Goal: Task Accomplishment & Management: Manage account settings

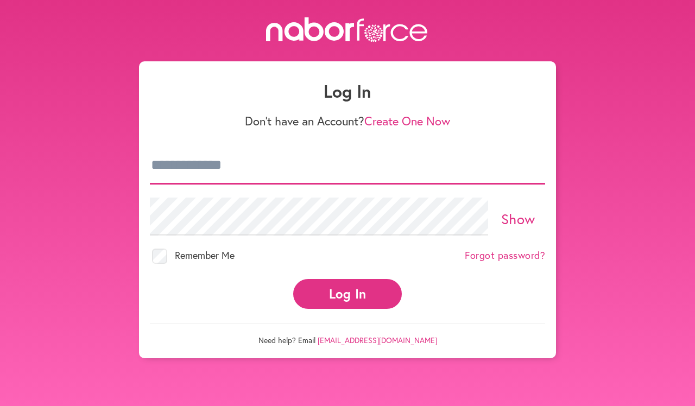
type input "**********"
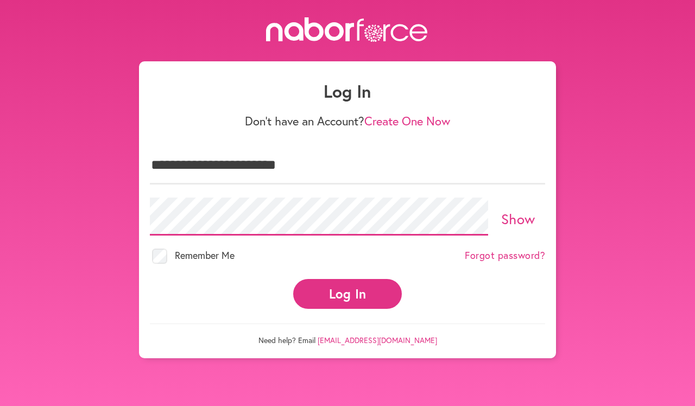
click at [347, 284] on button "Log In" at bounding box center [347, 294] width 109 height 30
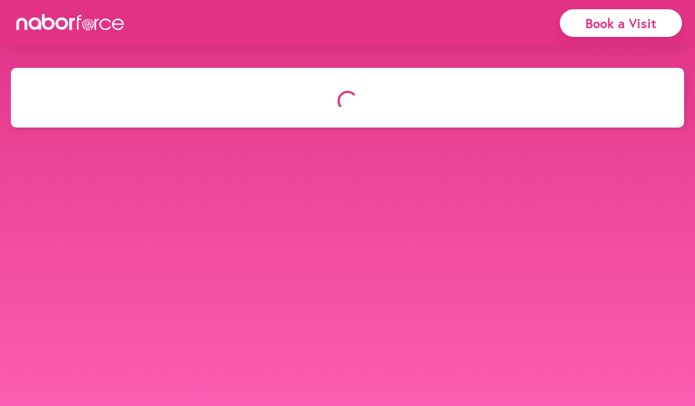
select select "*"
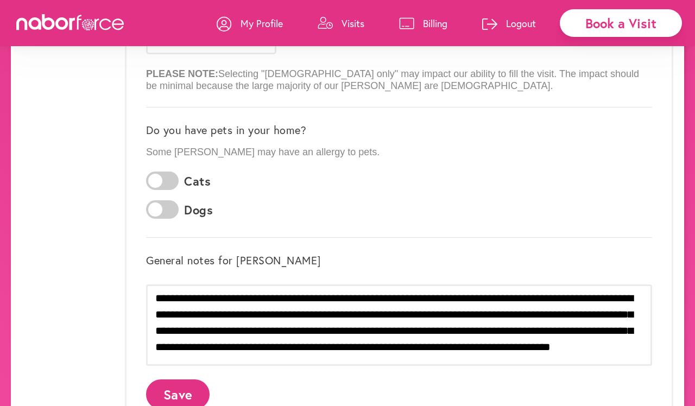
click at [259, 23] on p "My Profile" at bounding box center [261, 23] width 42 height 13
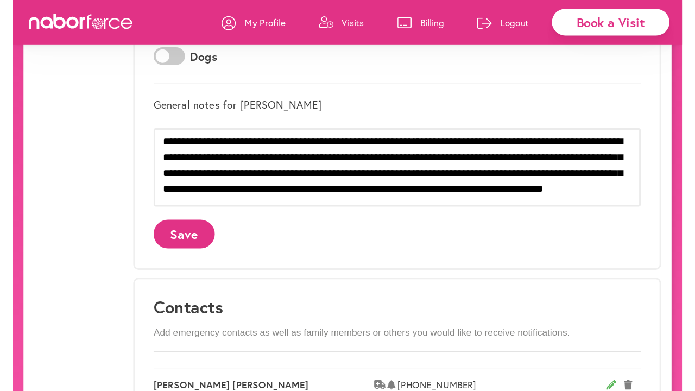
scroll to position [449, 0]
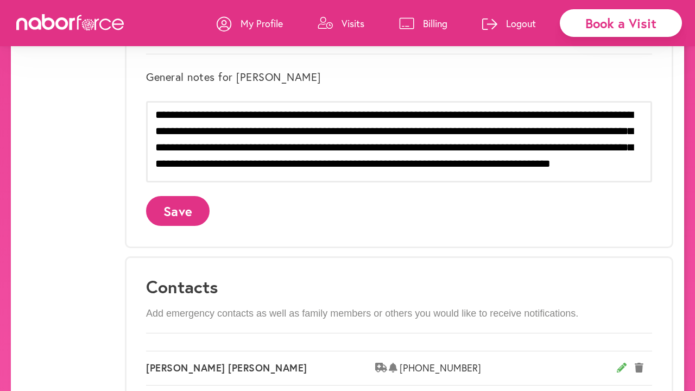
click at [348, 22] on p "Visits" at bounding box center [352, 23] width 23 height 13
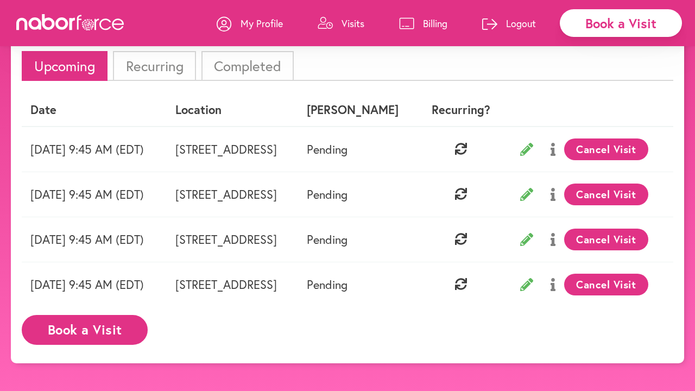
scroll to position [0, 38]
click at [555, 143] on icon at bounding box center [552, 149] width 5 height 13
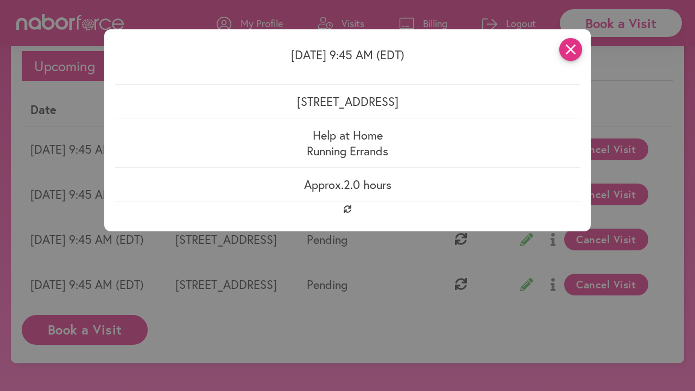
click at [572, 47] on icon "close" at bounding box center [570, 49] width 23 height 23
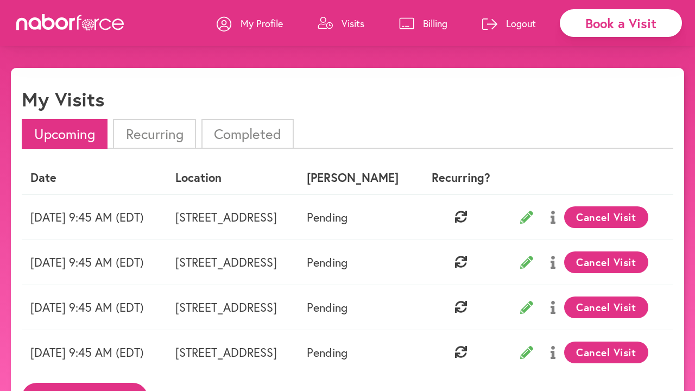
scroll to position [0, 0]
click at [101, 29] on icon at bounding box center [70, 22] width 109 height 16
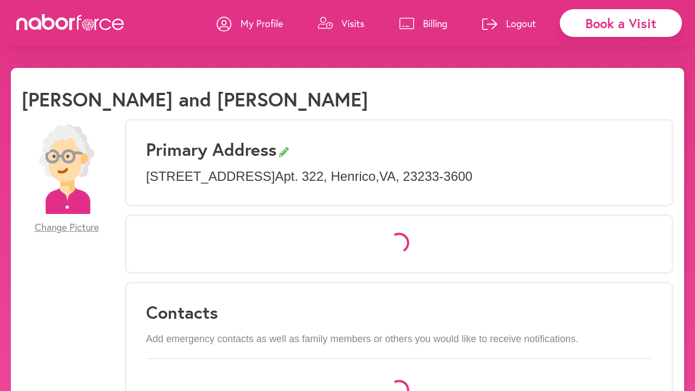
select select "*"
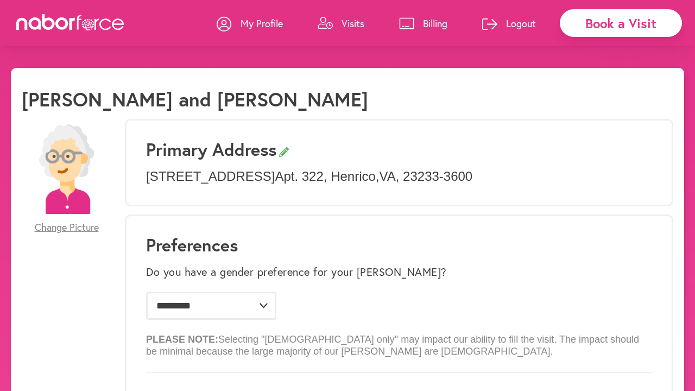
click at [431, 27] on p "Billing" at bounding box center [435, 23] width 24 height 13
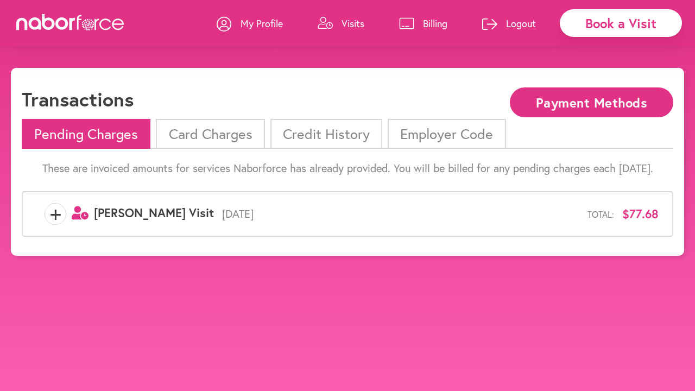
click at [97, 30] on icon at bounding box center [97, 23] width 4 height 11
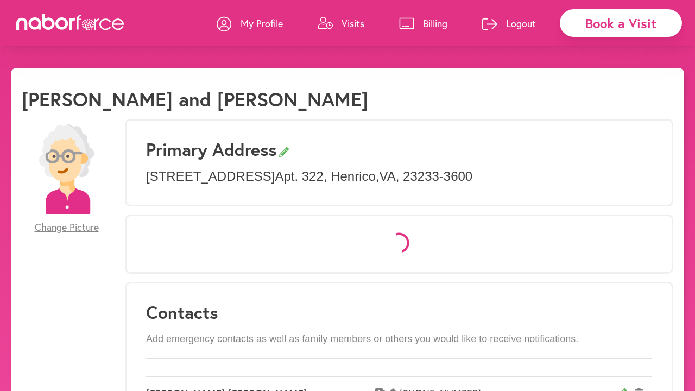
select select "*"
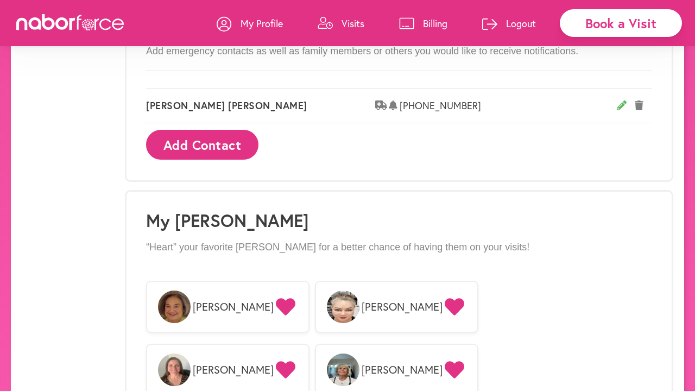
scroll to position [718, 0]
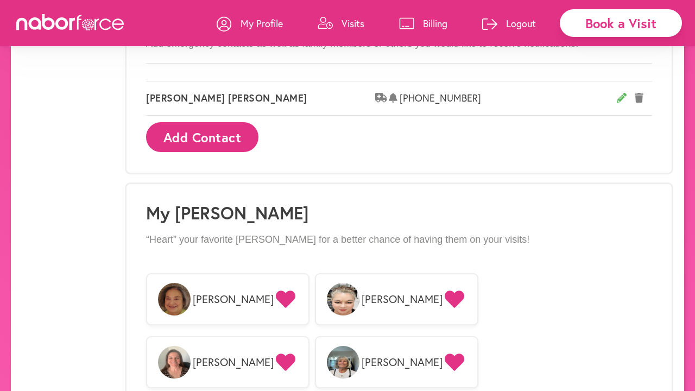
click at [276, 298] on icon at bounding box center [286, 298] width 20 height 17
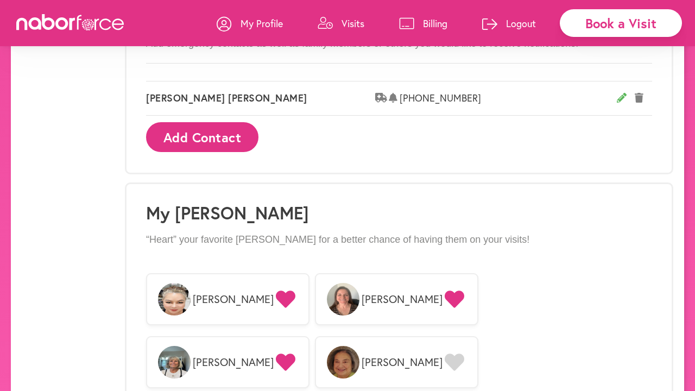
click at [442, 355] on span "Betsy" at bounding box center [401, 361] width 81 height 13
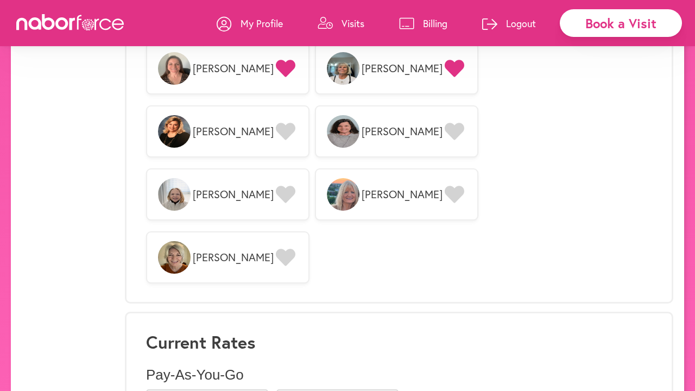
scroll to position [1011, 0]
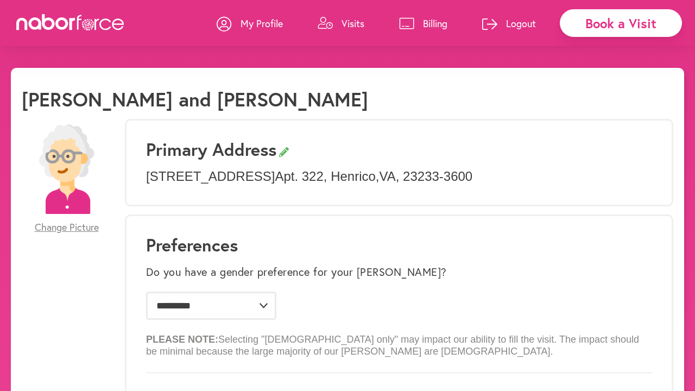
scroll to position [0, 0]
click at [192, 342] on b "PLEASE NOTE:" at bounding box center [182, 339] width 72 height 11
